Goal: Task Accomplishment & Management: Use online tool/utility

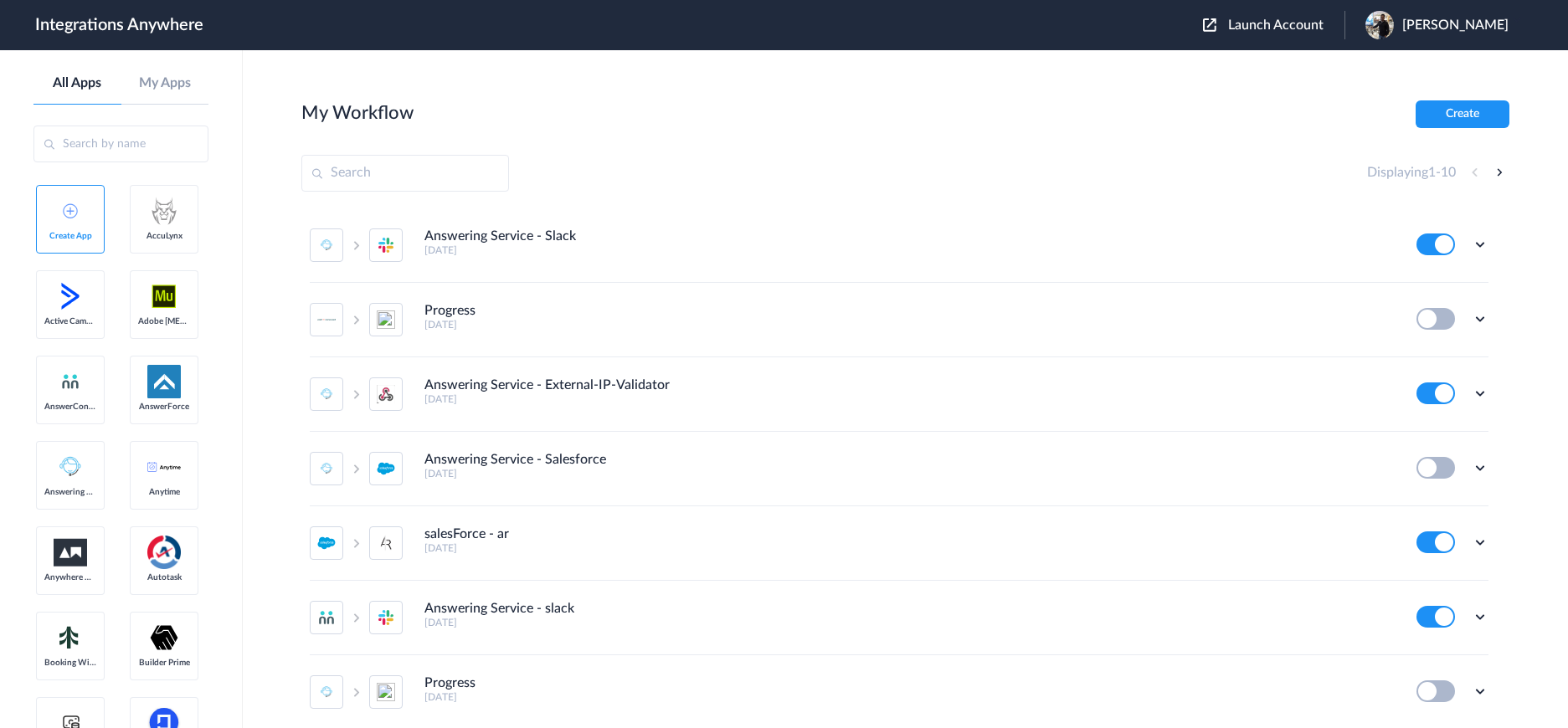
click at [81, 151] on input "text" at bounding box center [121, 143] width 175 height 37
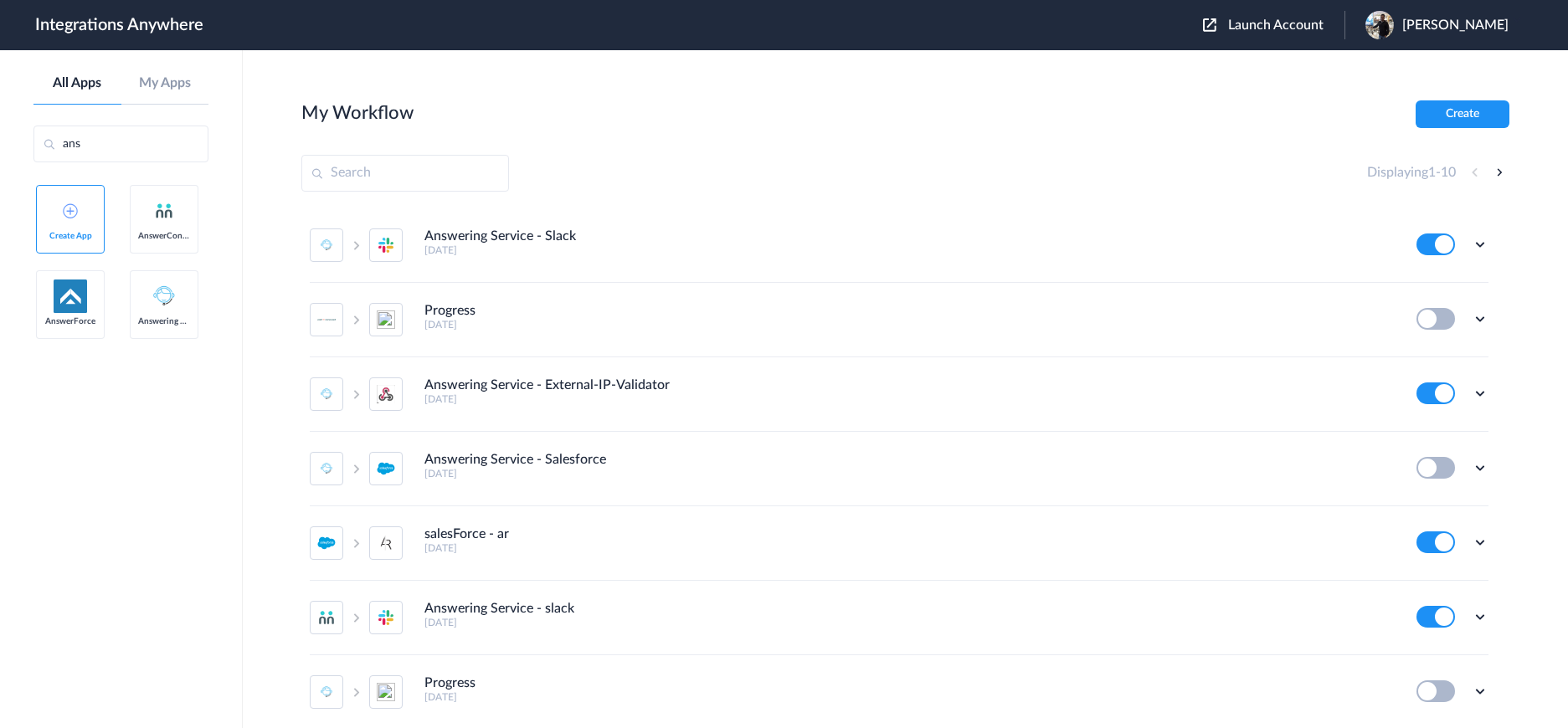
type input "ans"
drag, startPoint x: 148, startPoint y: 301, endPoint x: 1409, endPoint y: 92, distance: 1278.2
click at [1443, 114] on button "Create" at bounding box center [1462, 114] width 94 height 28
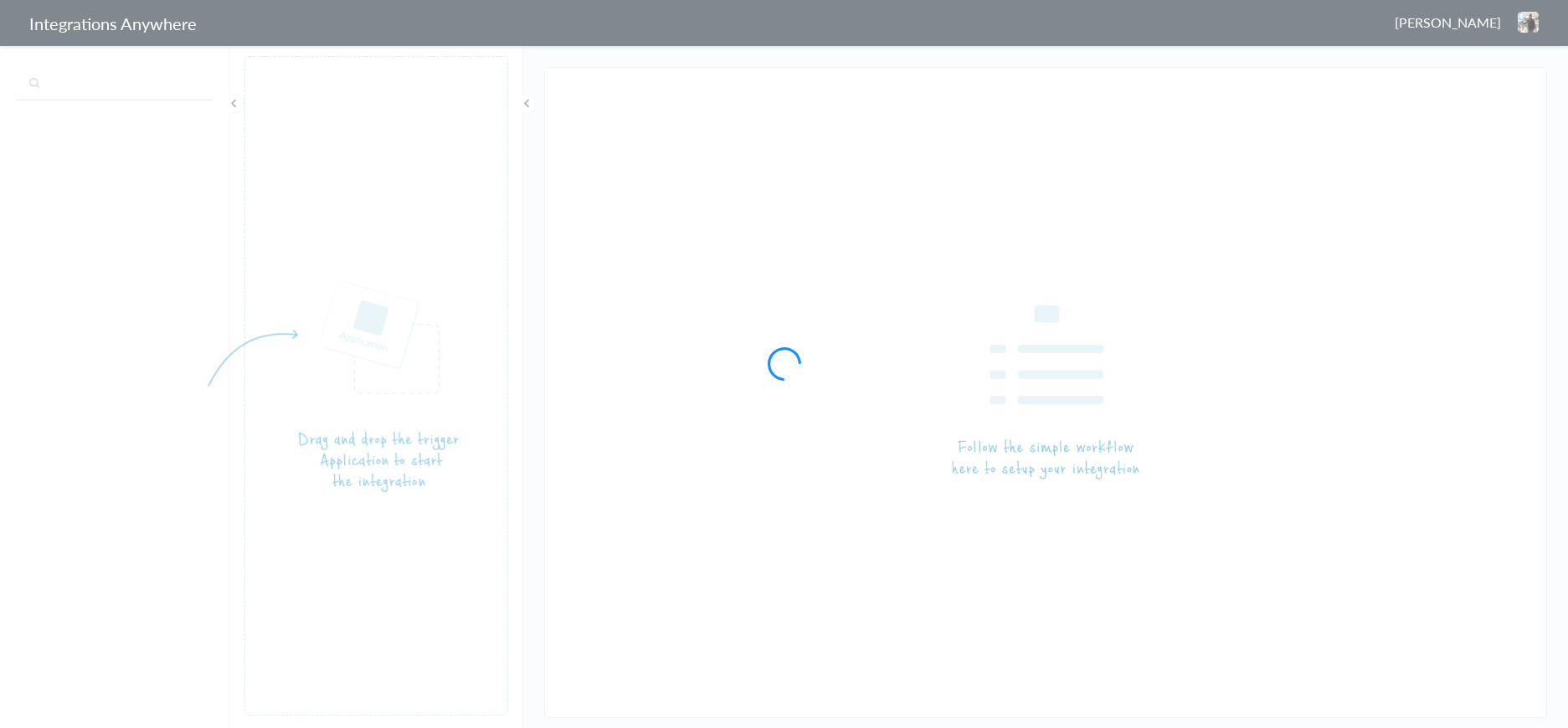
click at [86, 0] on body "Integrations Anywhere [PERSON_NAME] Logout Dashboard Progress Filter Applied Th…" at bounding box center [784, 0] width 1568 height 0
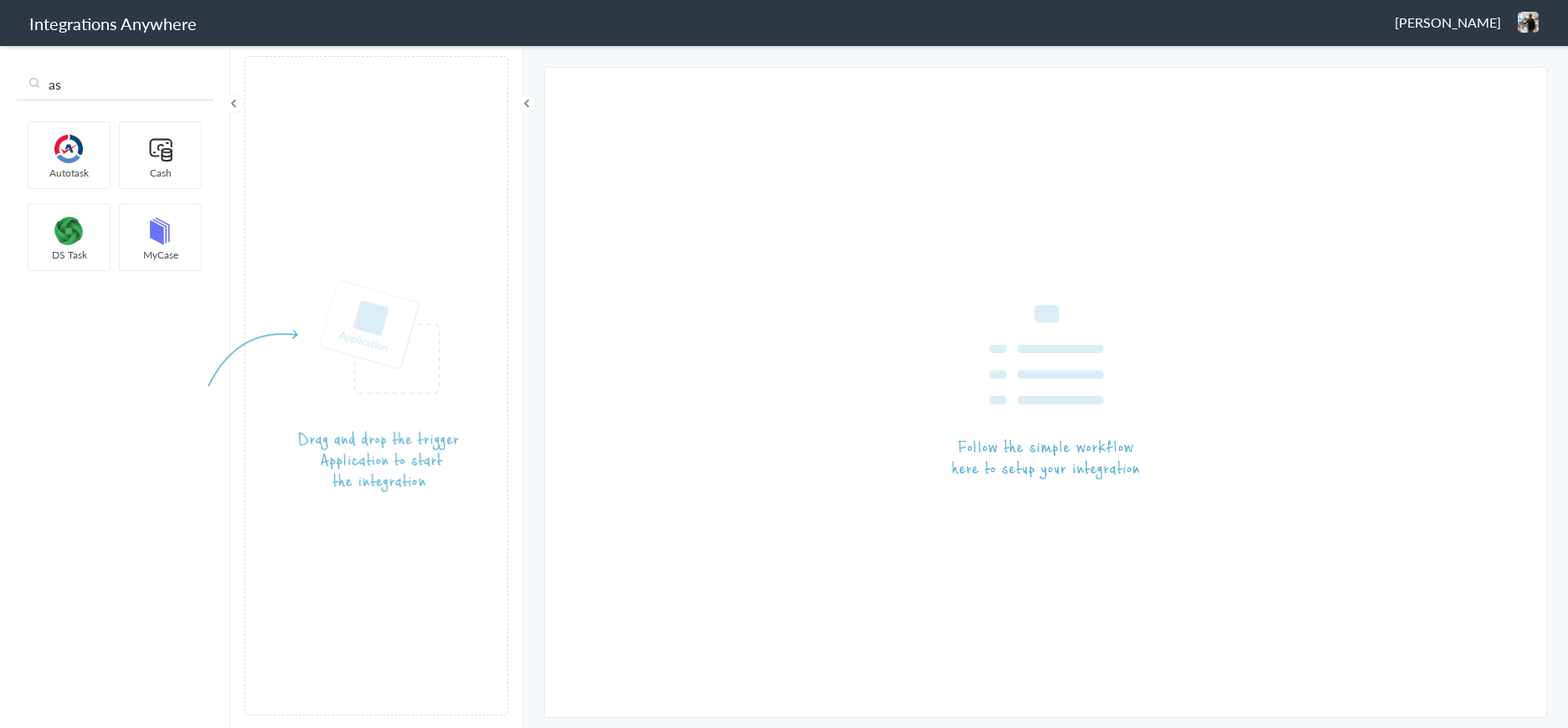
type input "a"
type input "ans"
drag, startPoint x: 65, startPoint y: 164, endPoint x: 381, endPoint y: 180, distance: 316.4
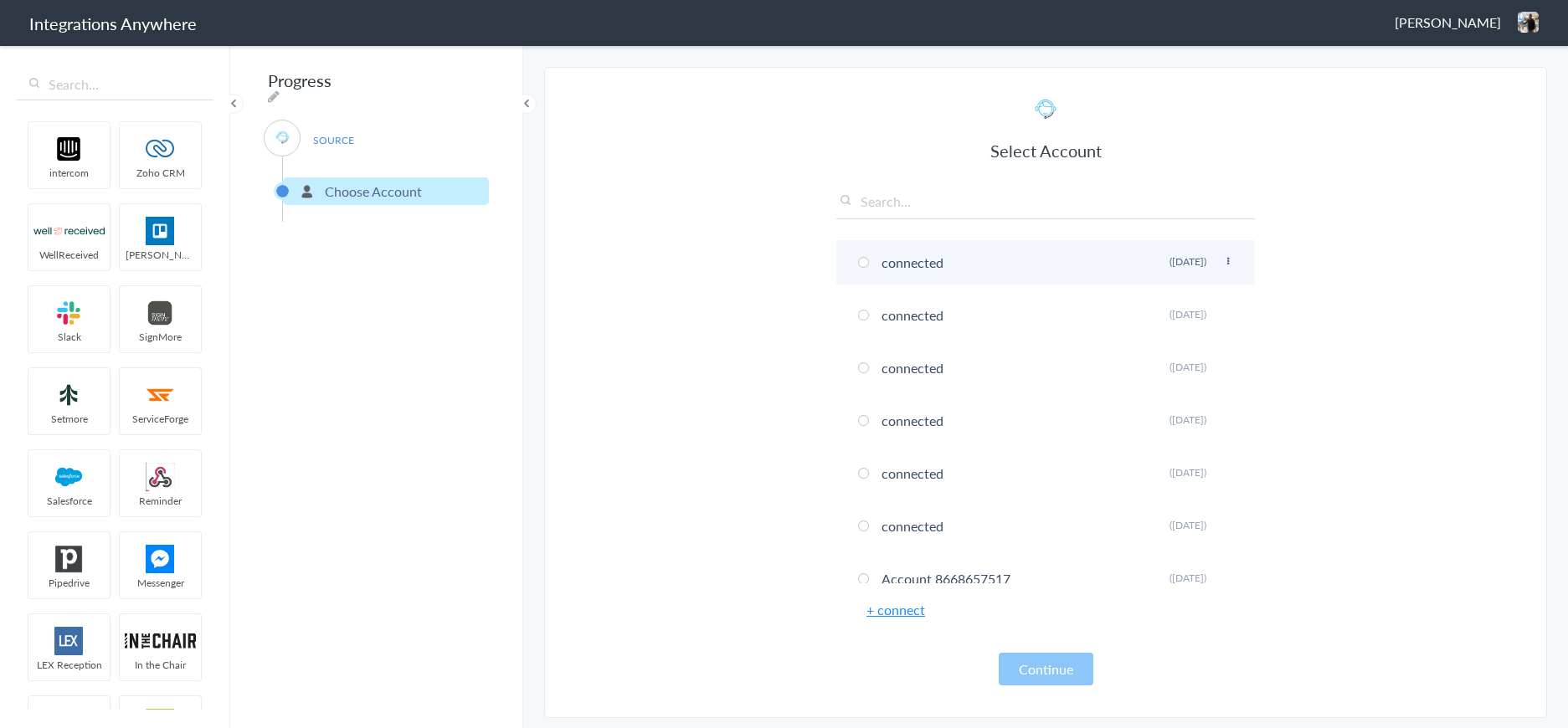
click at [868, 268] on li "connected Rename Delete ([DATE])" at bounding box center [1046, 263] width 419 height 45
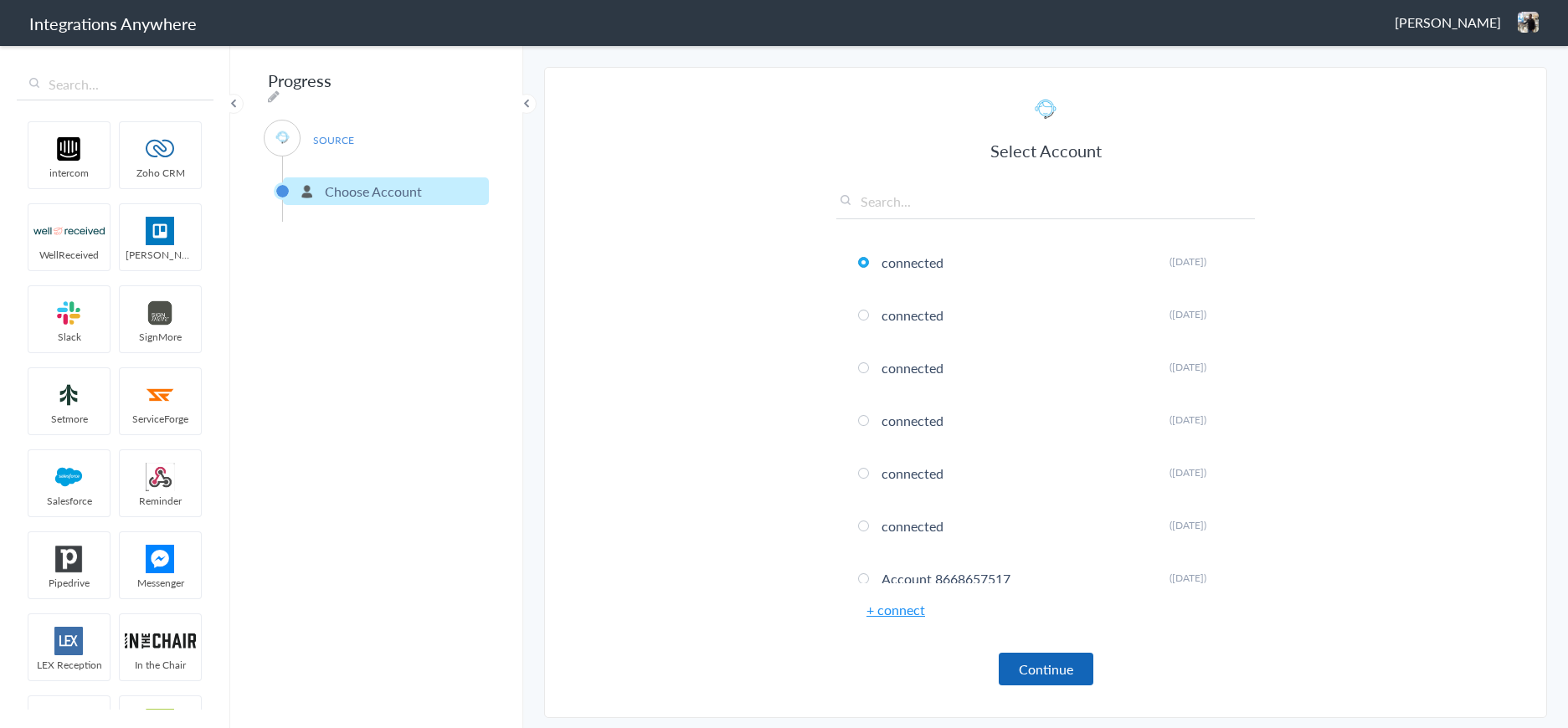
click at [1033, 663] on button "Continue" at bounding box center [1047, 669] width 95 height 33
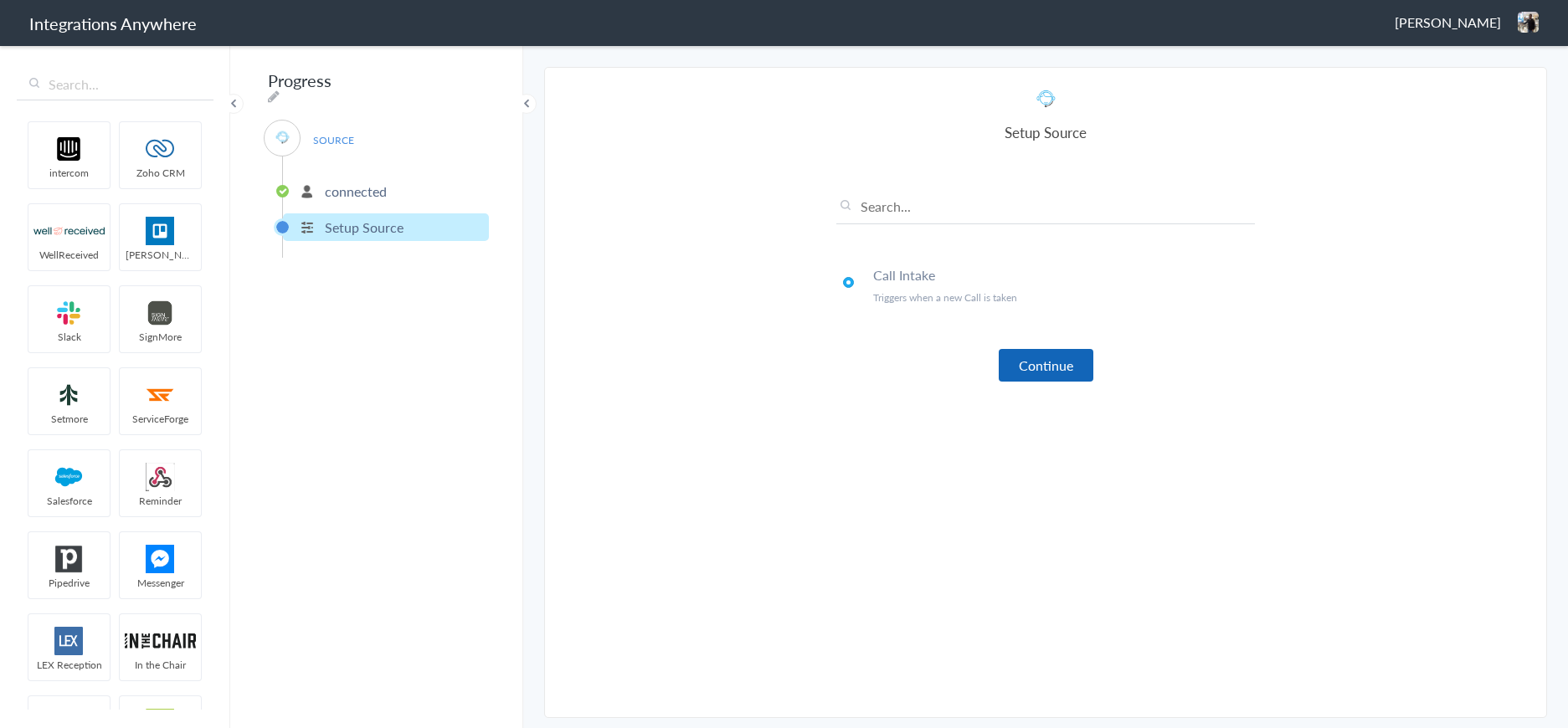
click at [1017, 360] on button "Continue" at bounding box center [1047, 365] width 95 height 33
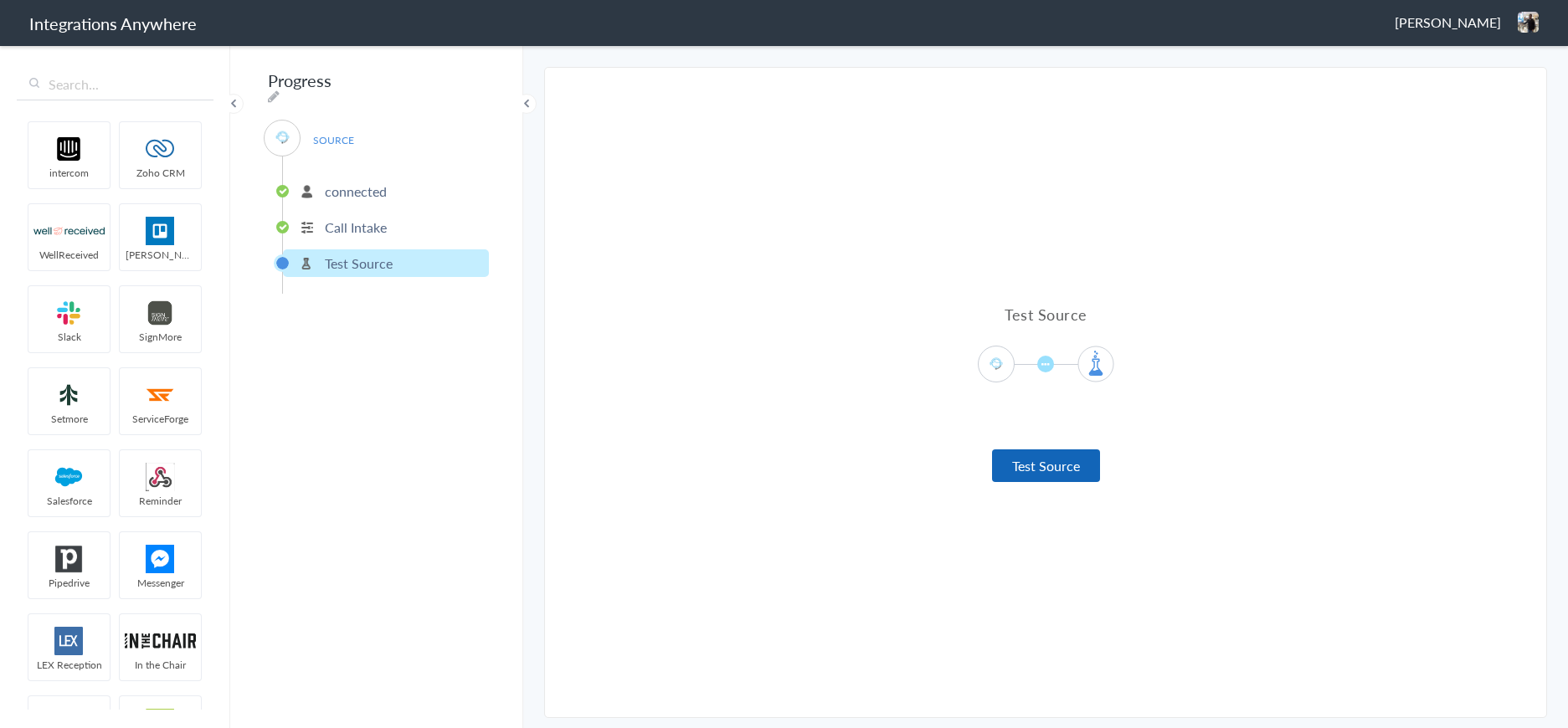
click at [1013, 471] on button "Test Source" at bounding box center [1046, 466] width 108 height 33
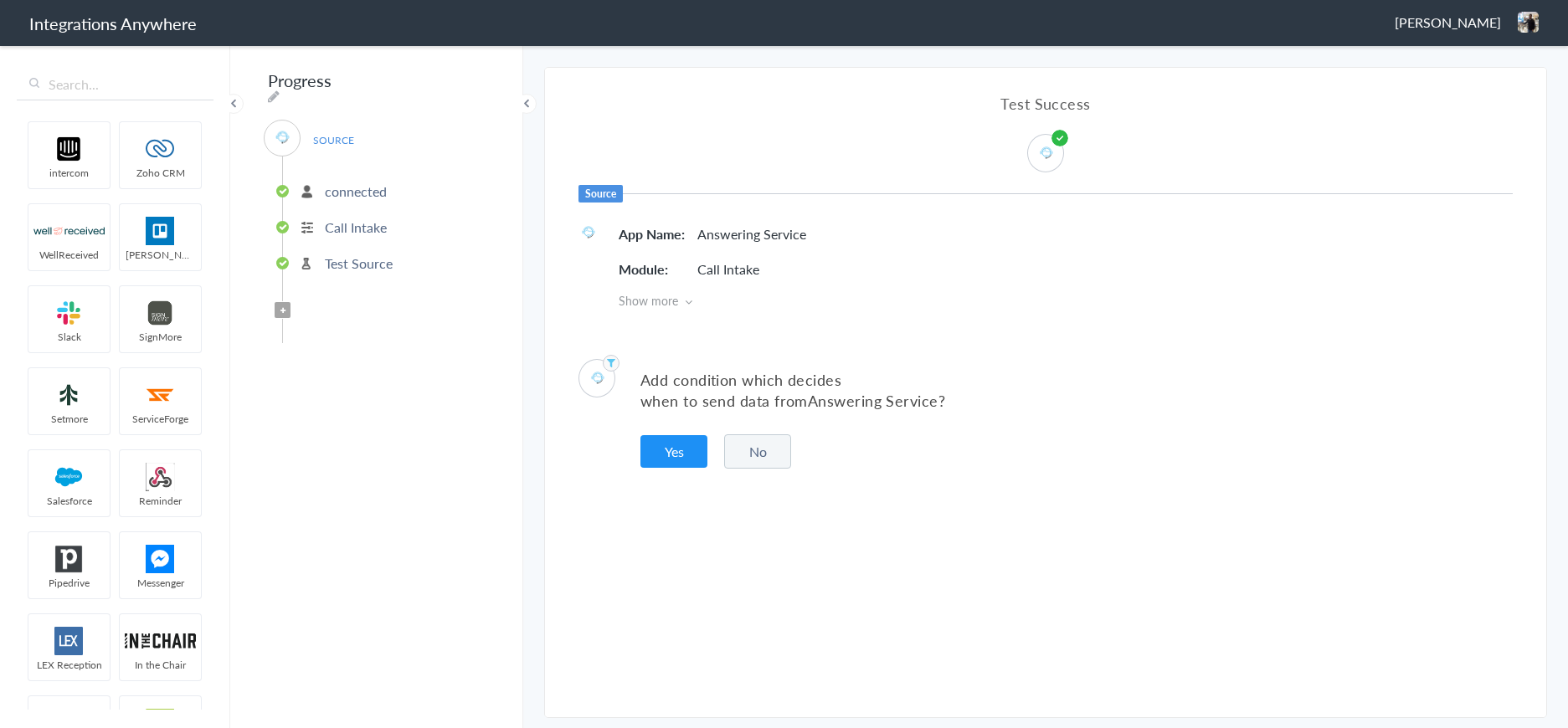
click at [752, 452] on button "No" at bounding box center [758, 452] width 67 height 34
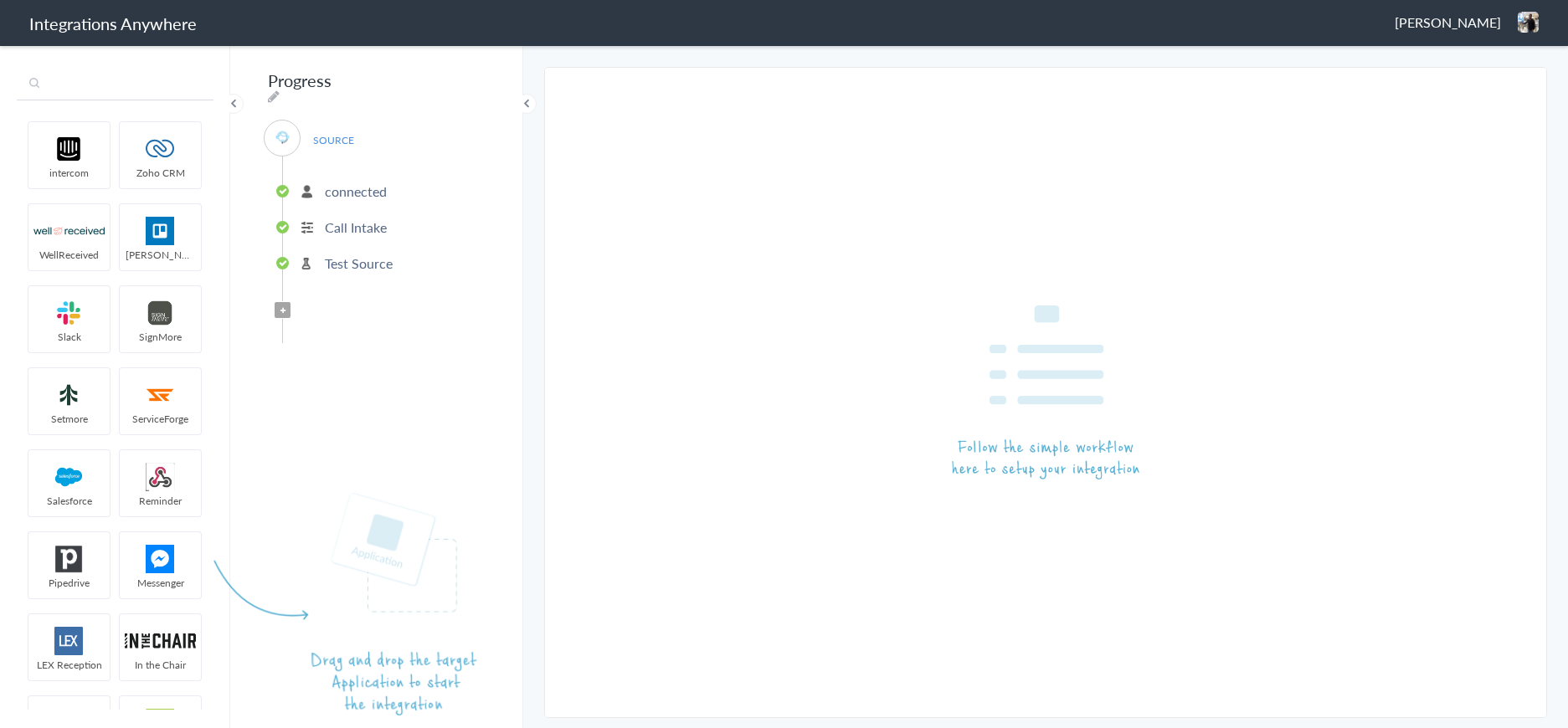
click at [114, 84] on input "text" at bounding box center [115, 85] width 197 height 32
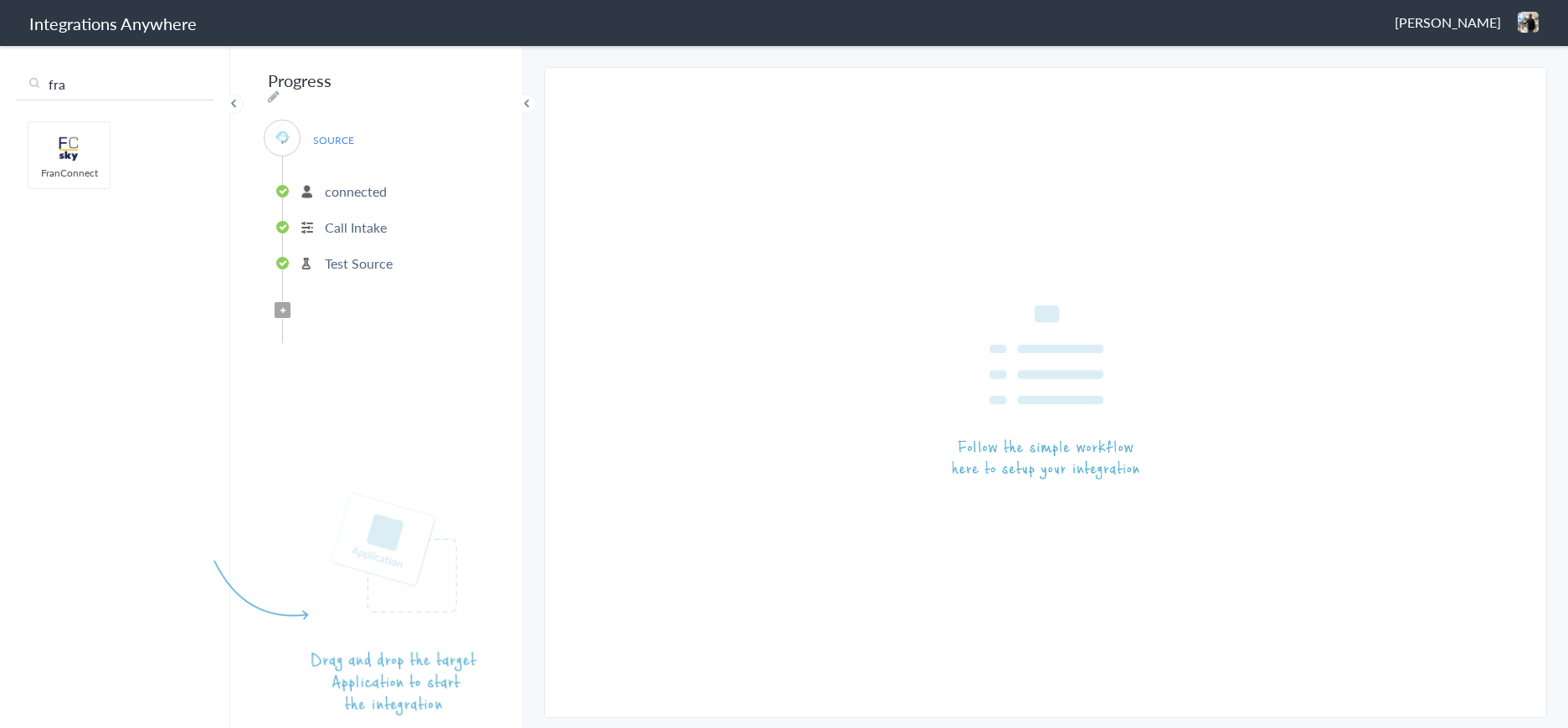
type input "fra"
drag, startPoint x: 74, startPoint y: 140, endPoint x: 343, endPoint y: 343, distance: 337.0
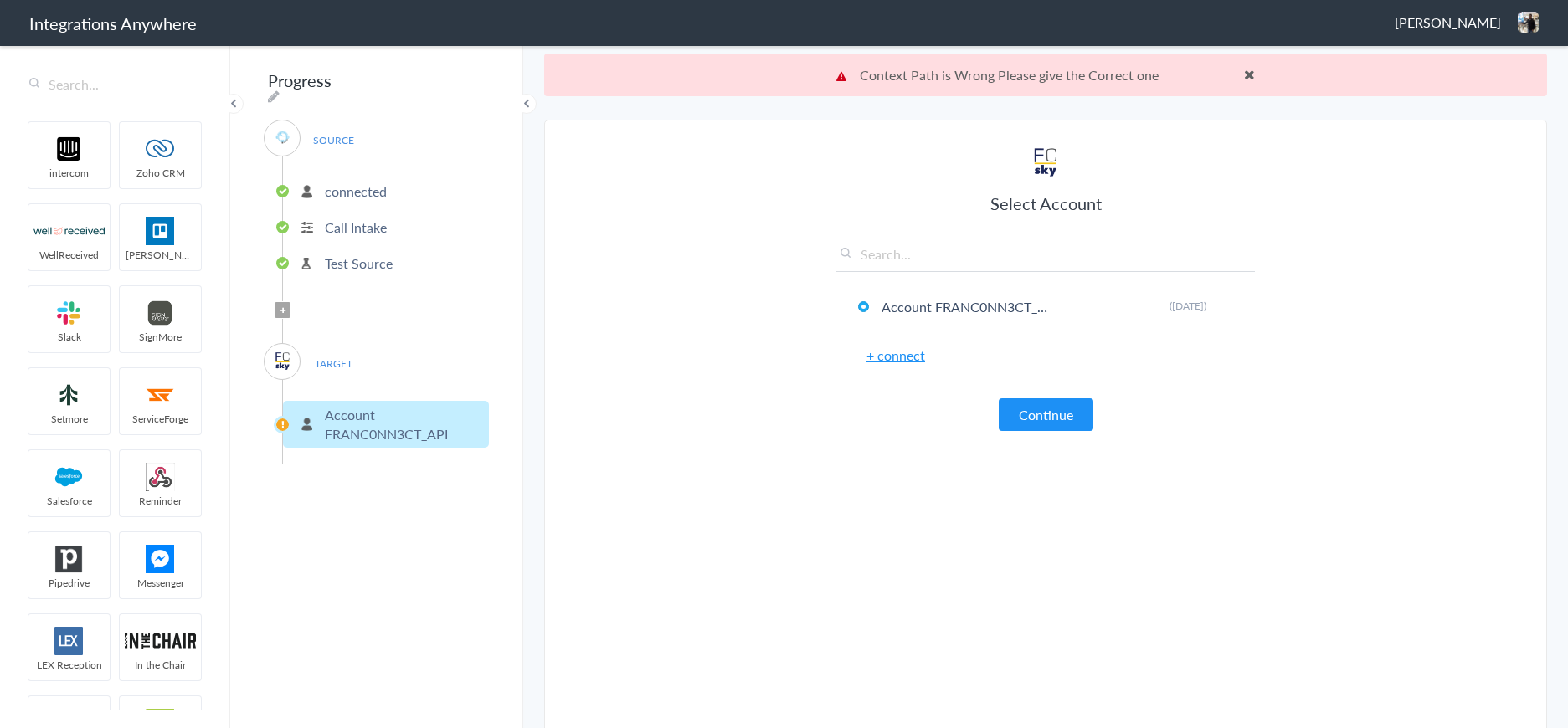
click at [1248, 75] on span at bounding box center [1250, 74] width 11 height 13
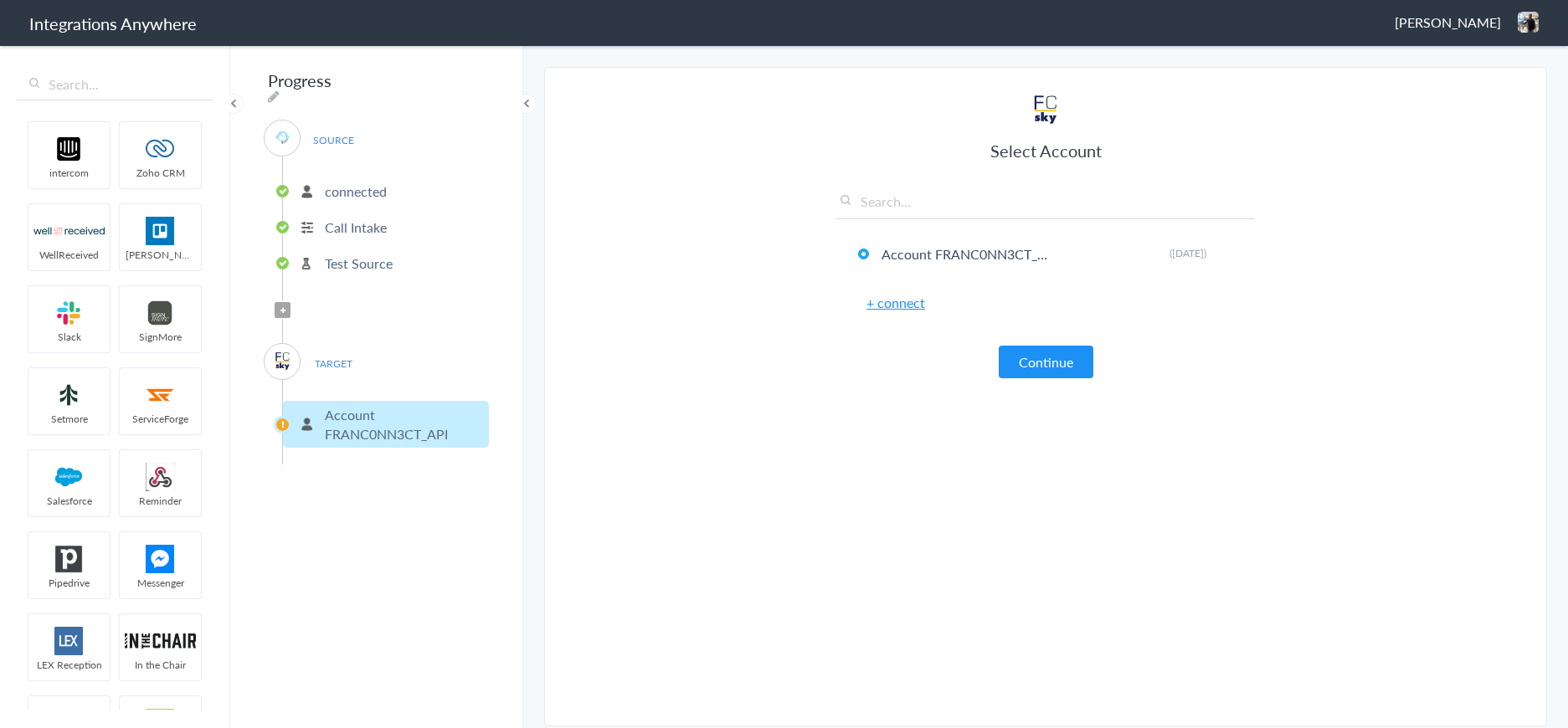
click at [902, 306] on link "+ connect" at bounding box center [896, 303] width 59 height 20
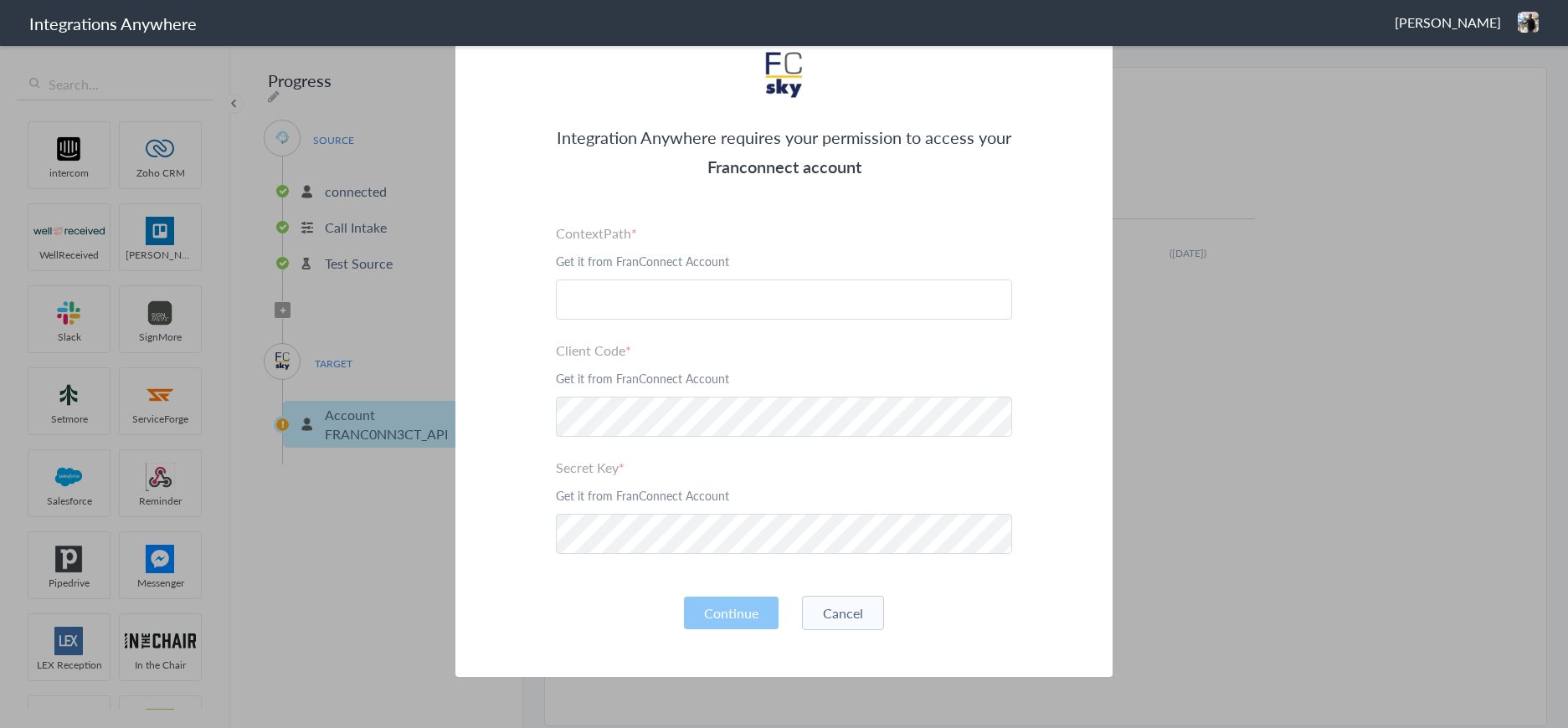
scroll to position [85, 0]
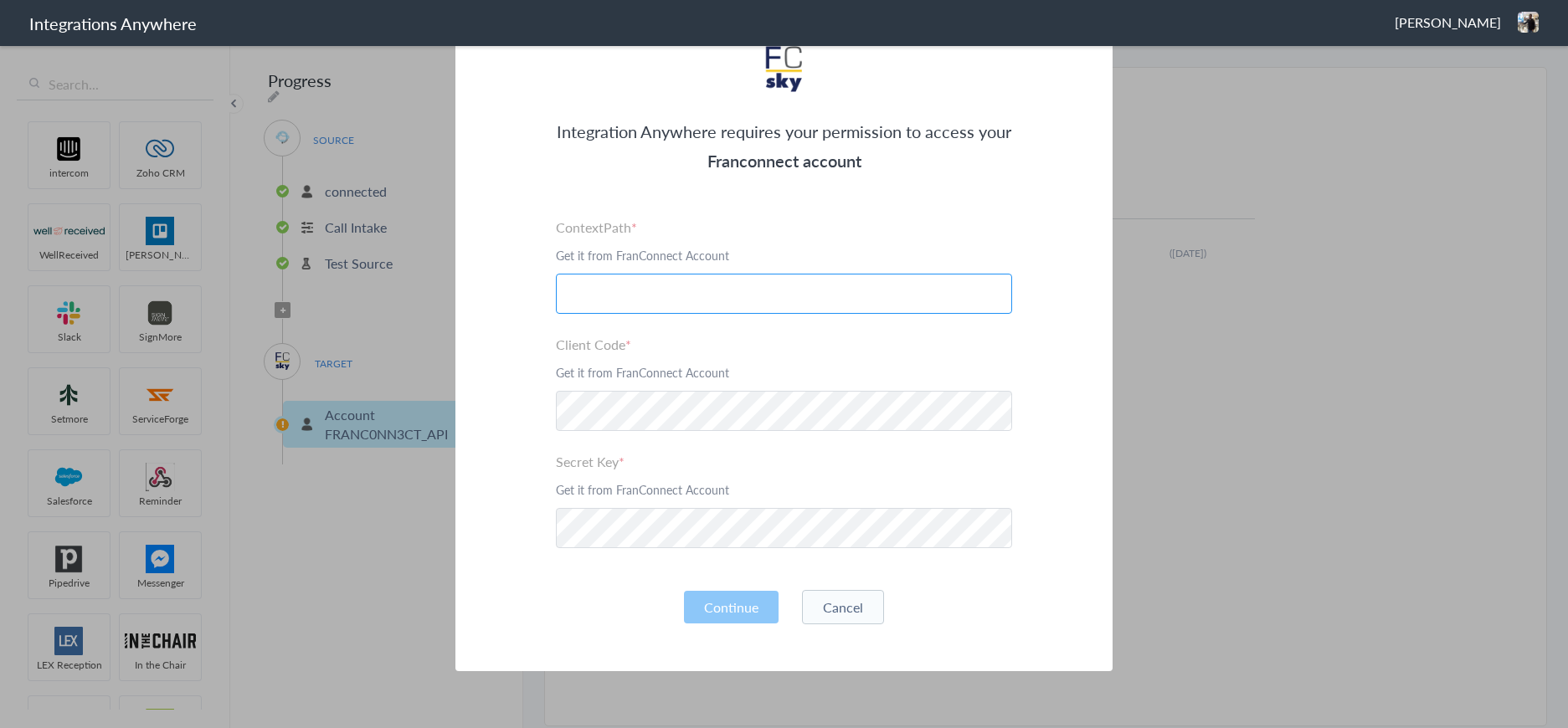
click at [653, 290] on input "text" at bounding box center [784, 293] width 456 height 40
click at [872, 614] on button "Cancel" at bounding box center [843, 607] width 82 height 34
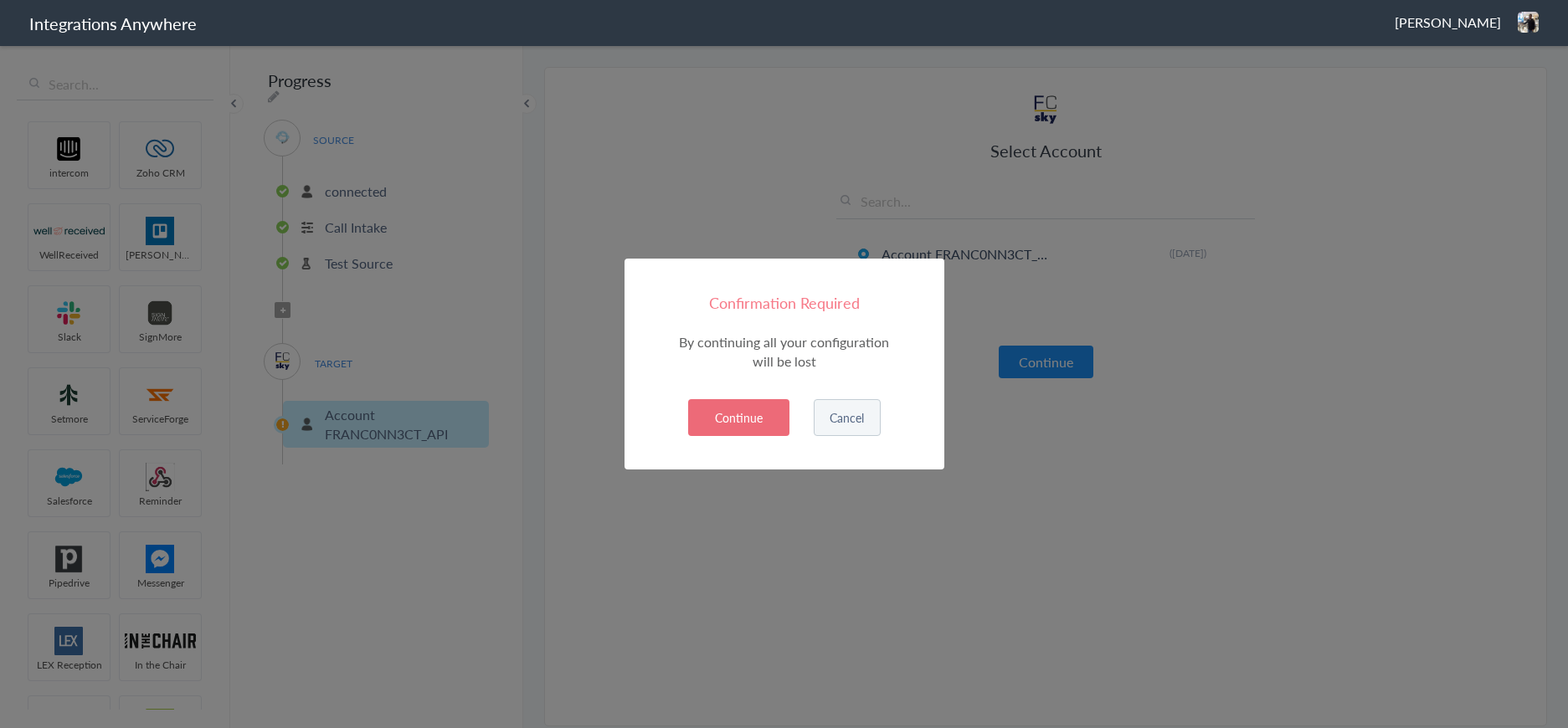
click at [756, 420] on button "Continue" at bounding box center [738, 418] width 101 height 37
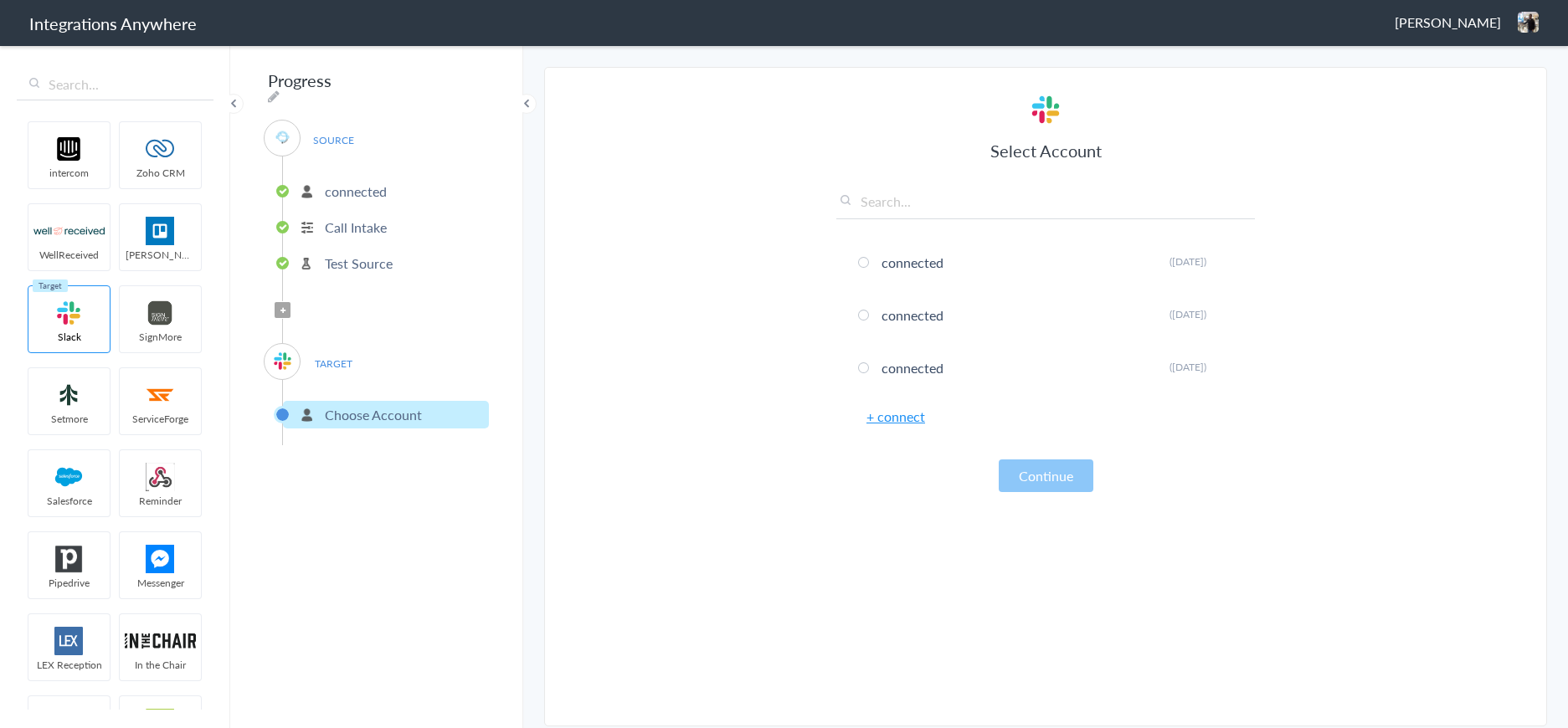
click at [889, 415] on link "+ connect" at bounding box center [896, 417] width 59 height 20
